Goal: Information Seeking & Learning: Compare options

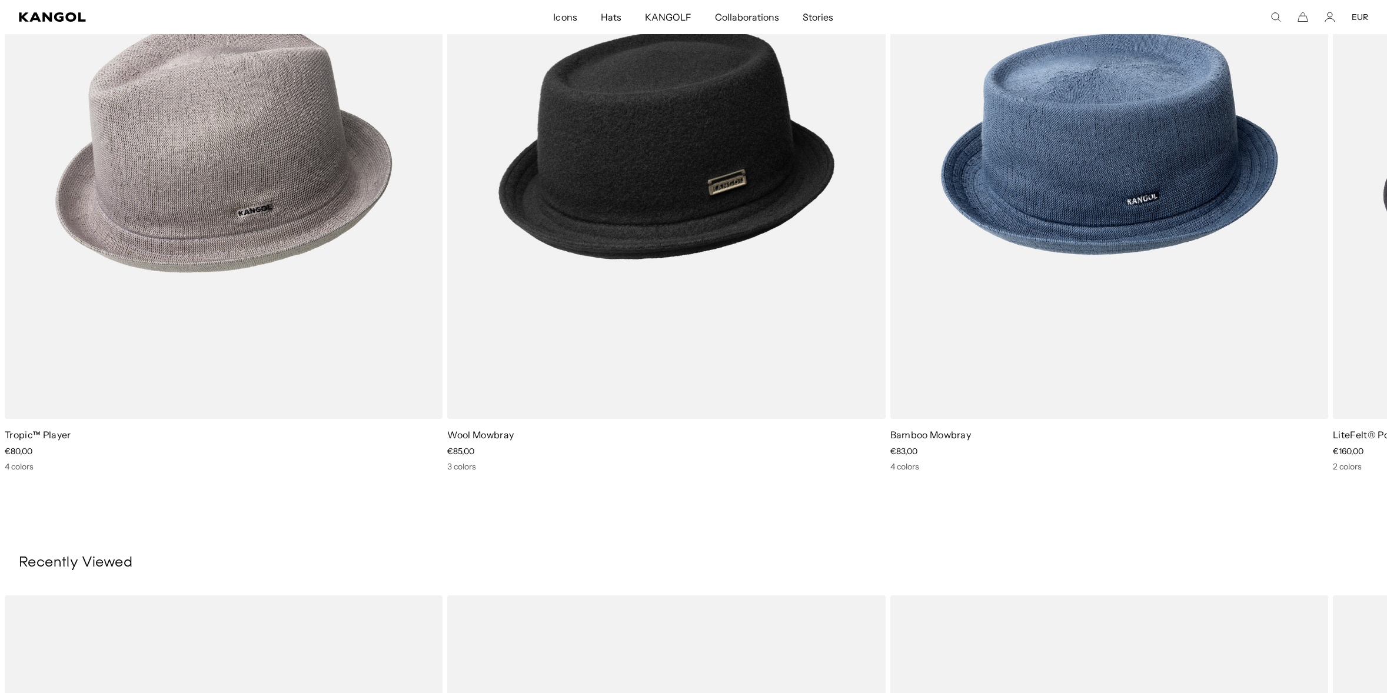
scroll to position [0, 242]
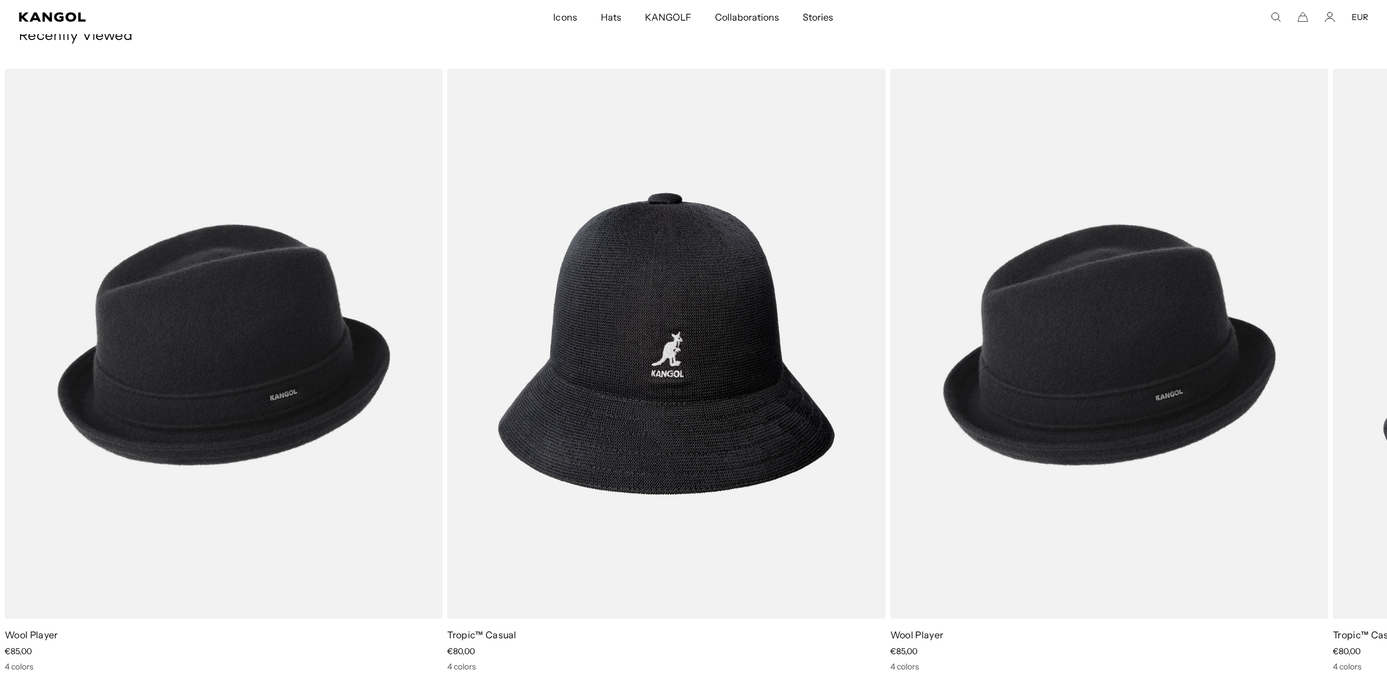
scroll to position [0, 242]
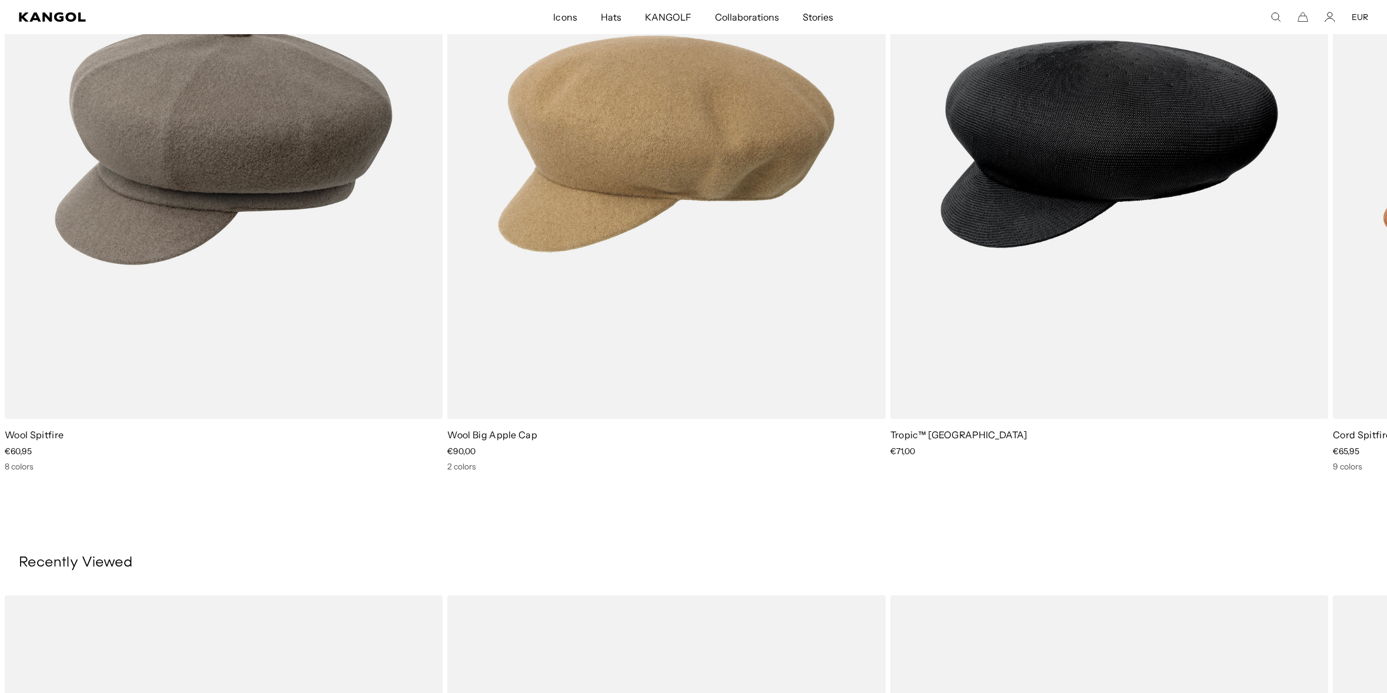
scroll to position [0, 242]
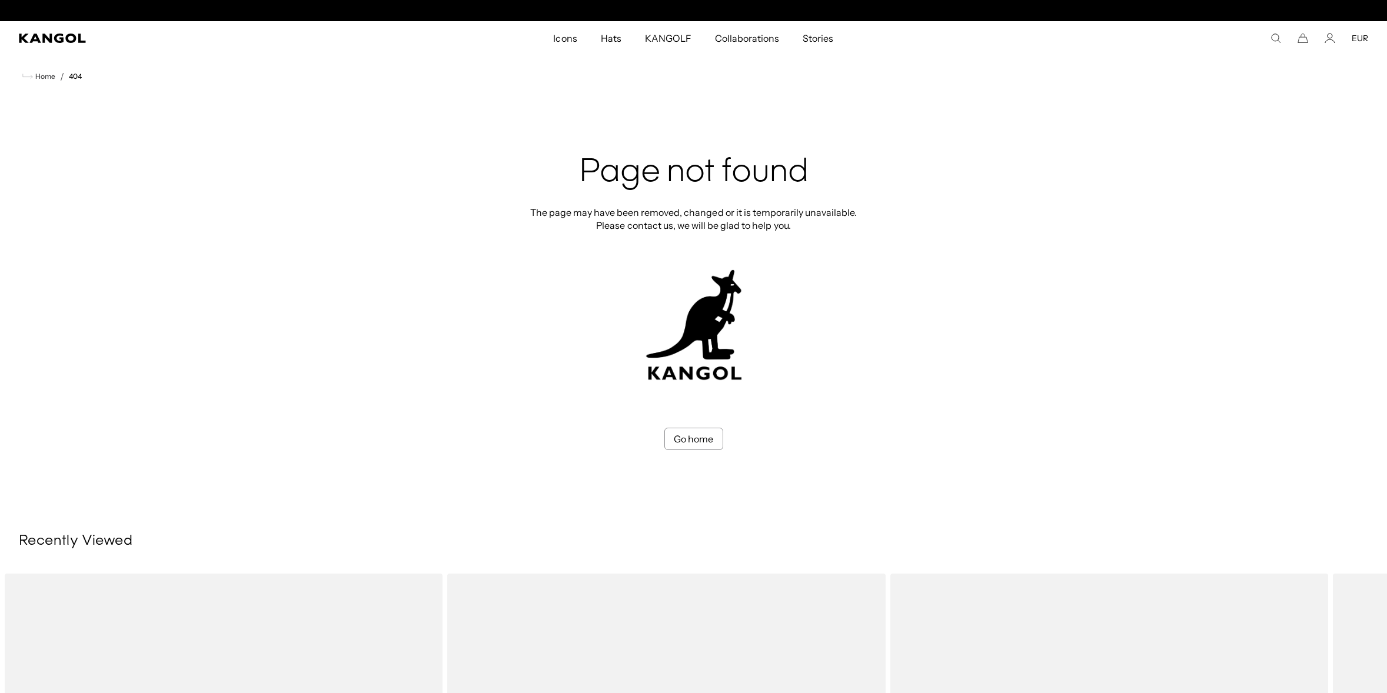
scroll to position [0, 242]
